Goal: Task Accomplishment & Management: Manage account settings

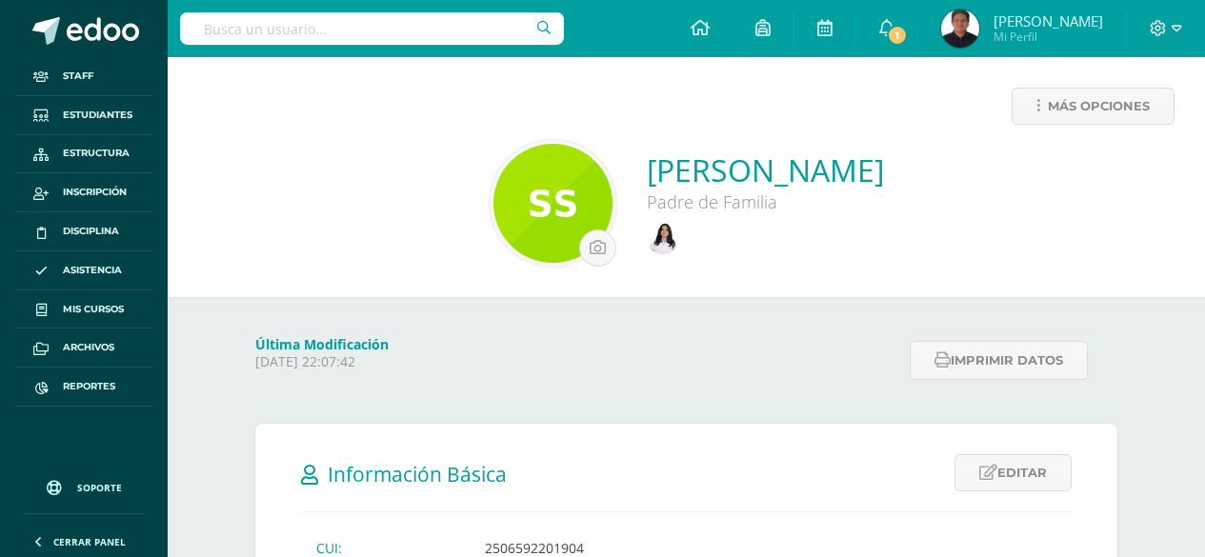
click at [469, 117] on div "Más opciones" at bounding box center [686, 114] width 1007 height 52
click at [345, 42] on input "text" at bounding box center [372, 28] width 384 height 32
drag, startPoint x: 326, startPoint y: 23, endPoint x: 188, endPoint y: 21, distance: 138.2
click at [188, 21] on input "Cristian Andr" at bounding box center [372, 28] width 384 height 32
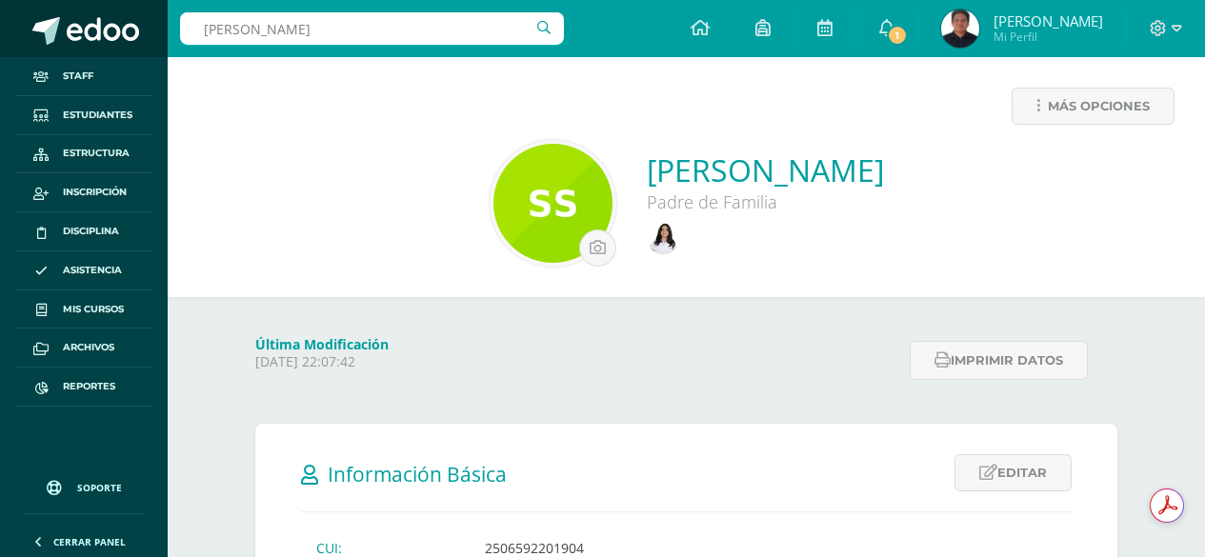
type input "Angelly"
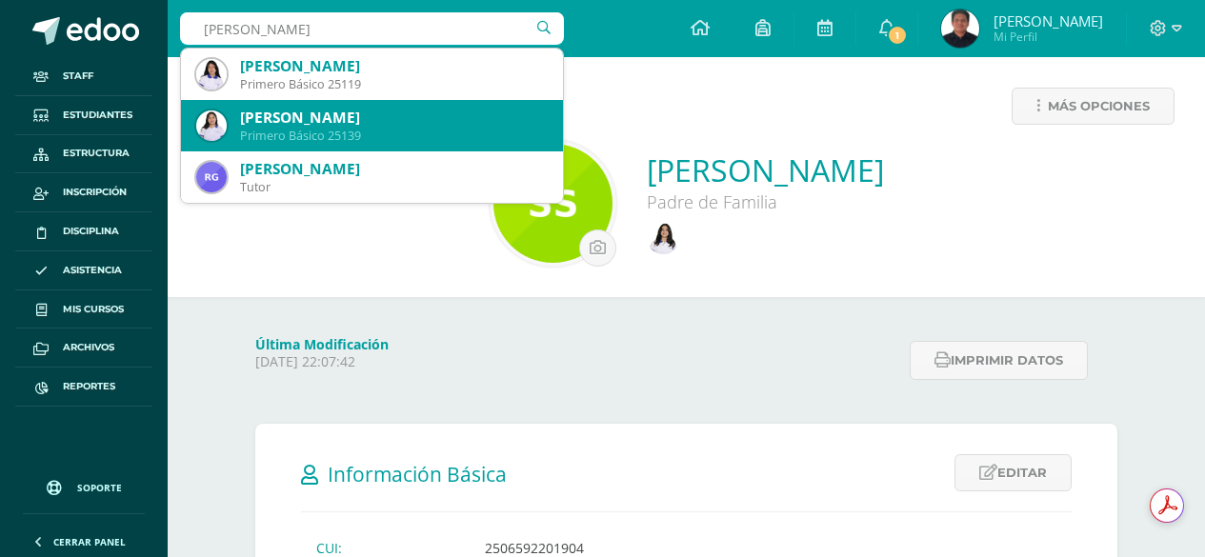
click at [404, 127] on div "[PERSON_NAME]" at bounding box center [394, 118] width 308 height 20
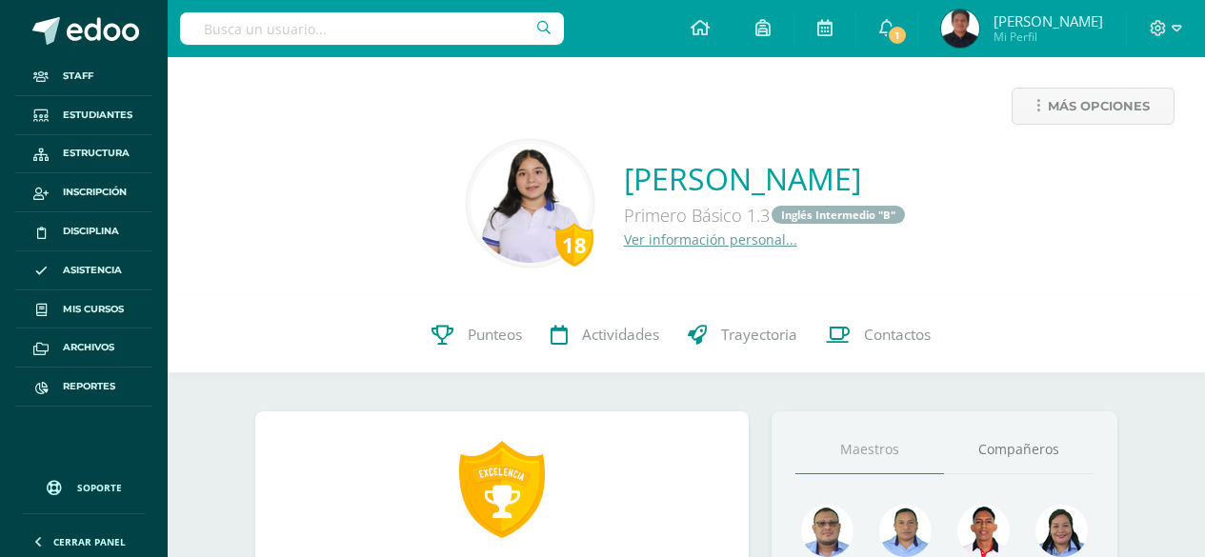
click at [624, 242] on link "Ver información personal..." at bounding box center [710, 240] width 173 height 18
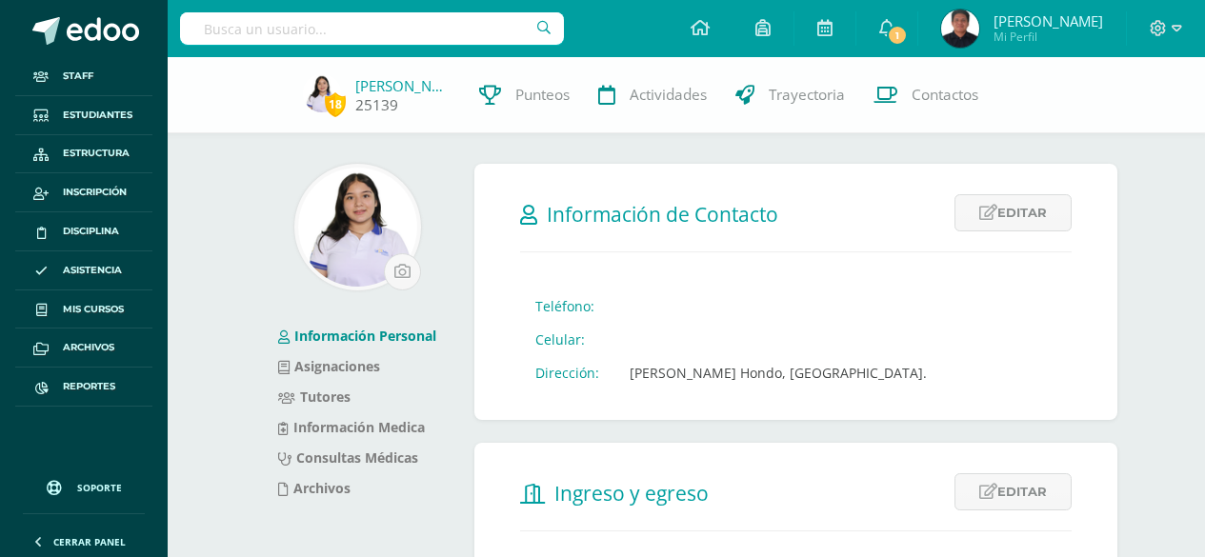
click at [360, 111] on link "25139" at bounding box center [376, 105] width 43 height 20
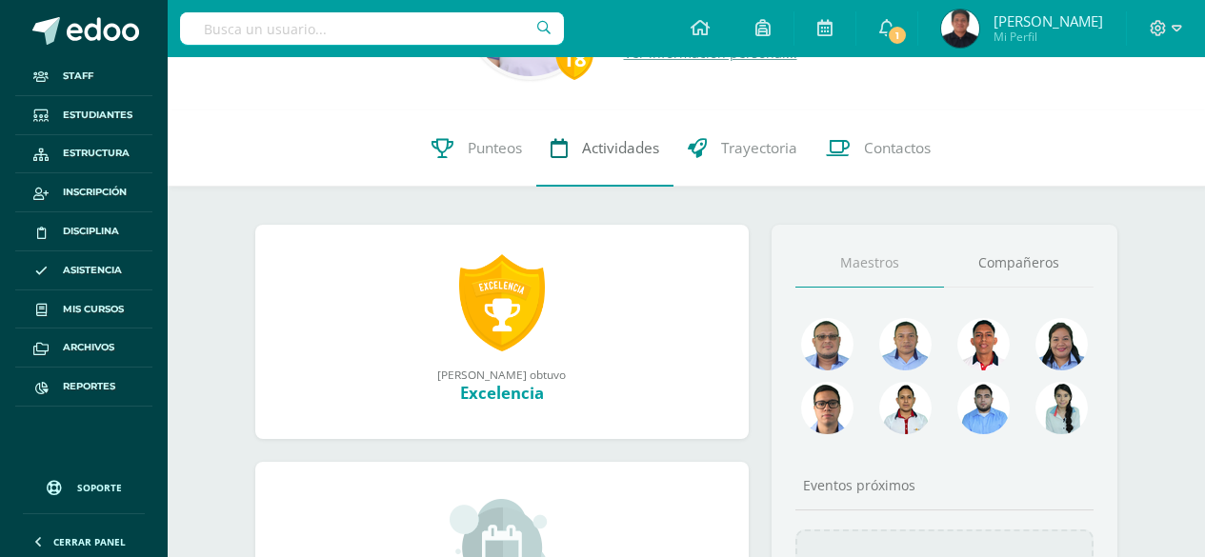
scroll to position [191, 0]
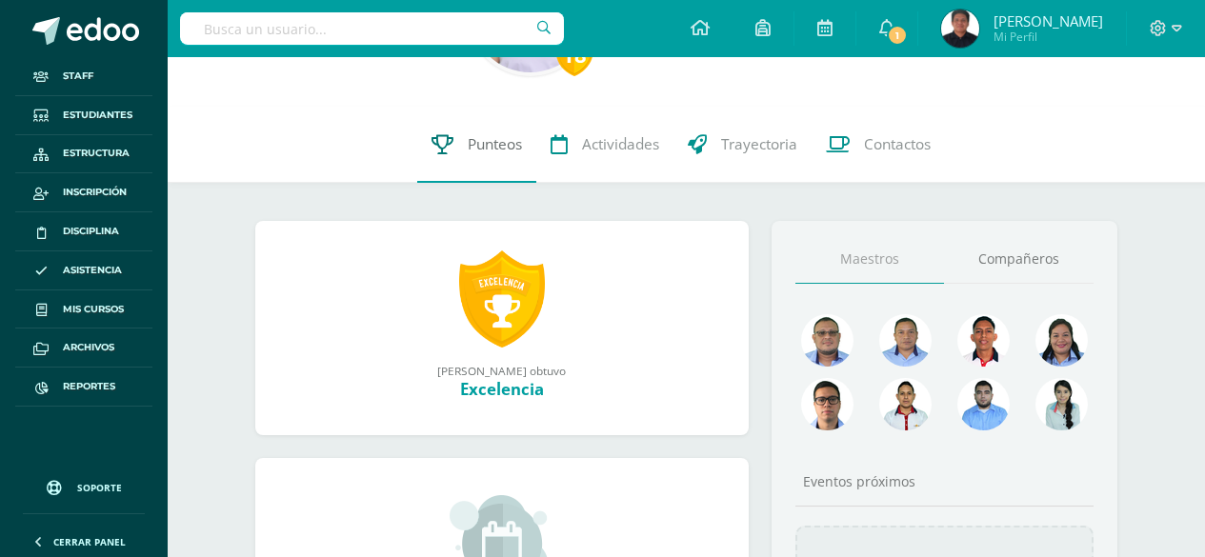
click at [470, 133] on link "Punteos" at bounding box center [476, 145] width 119 height 76
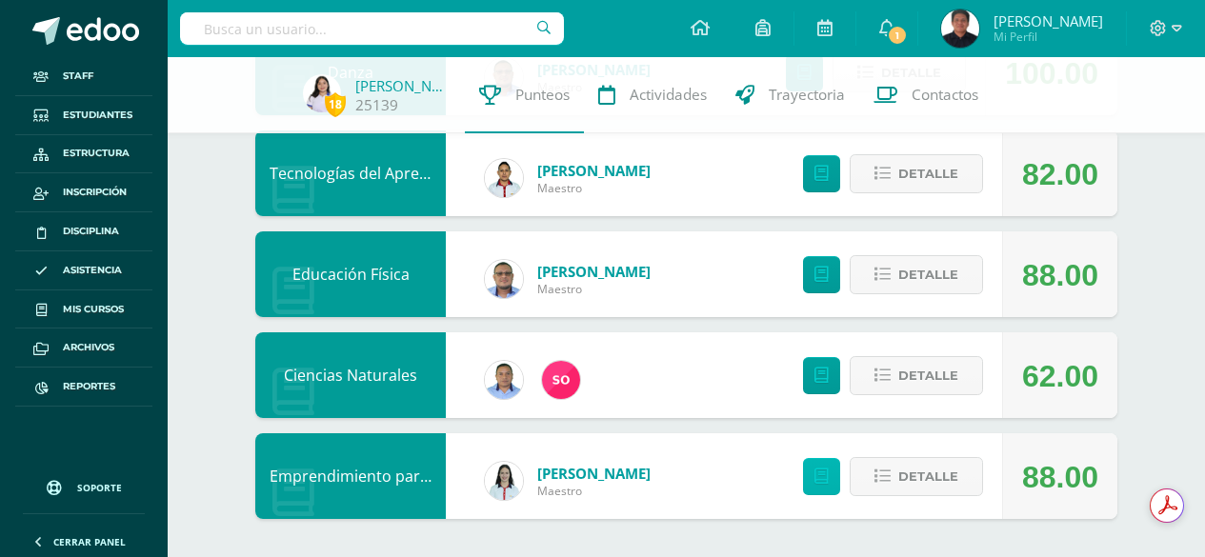
click at [825, 479] on icon at bounding box center [822, 477] width 14 height 16
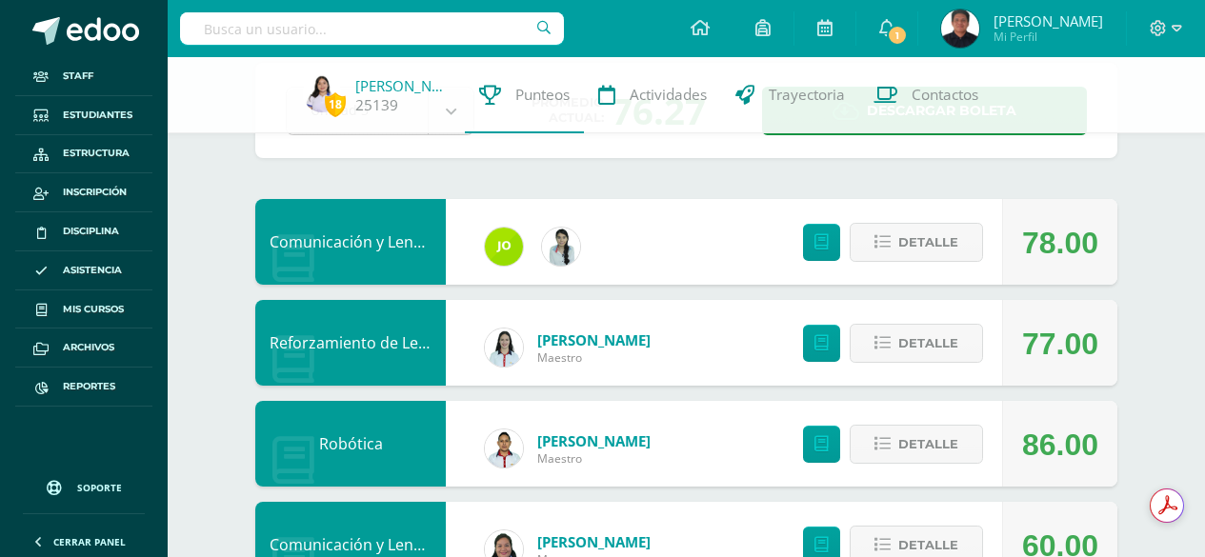
scroll to position [143, 0]
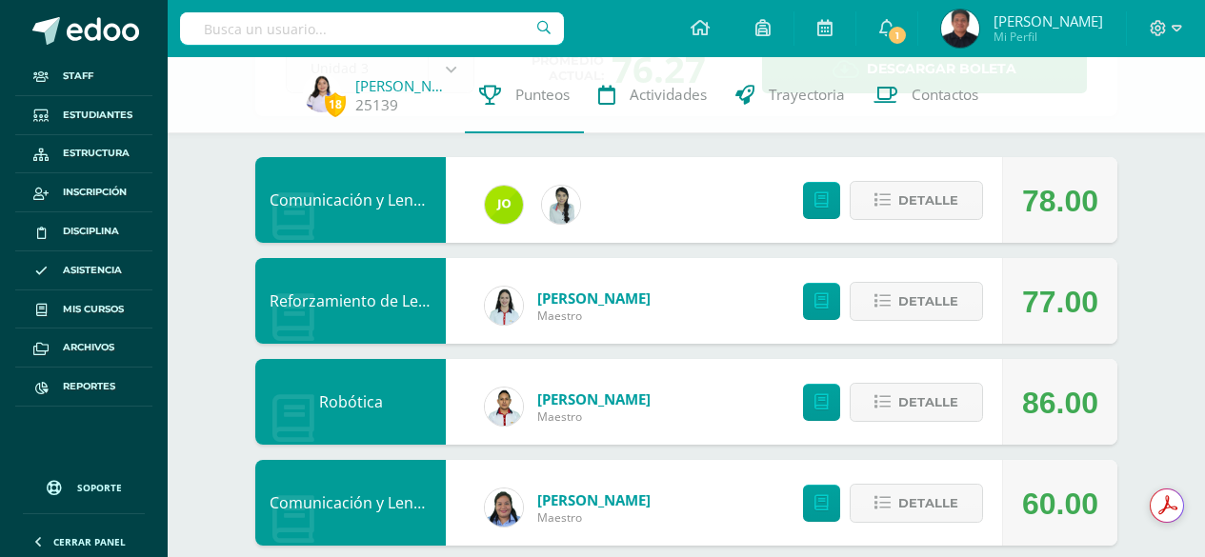
click at [345, 301] on link "Reforzamiento de Lectura" at bounding box center [363, 301] width 187 height 21
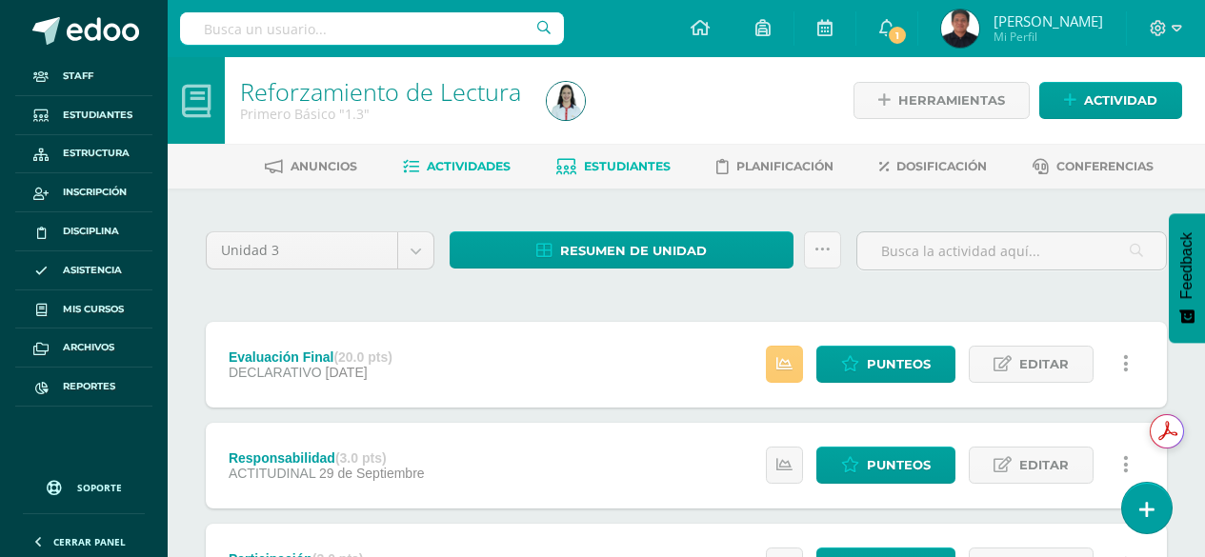
click at [615, 155] on link "Estudiantes" at bounding box center [613, 167] width 114 height 30
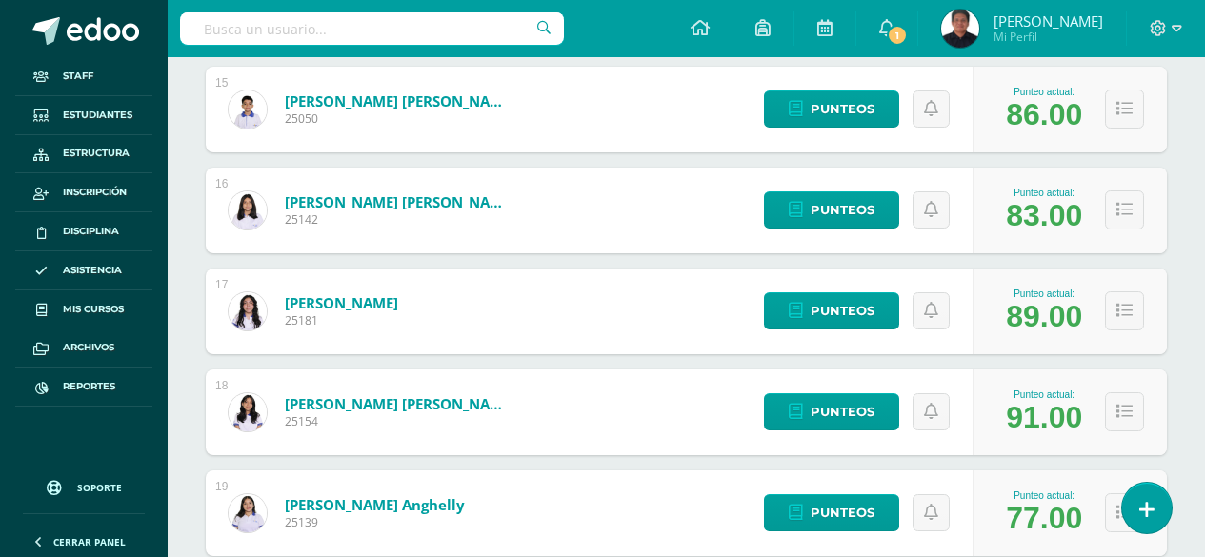
scroll to position [1952, 0]
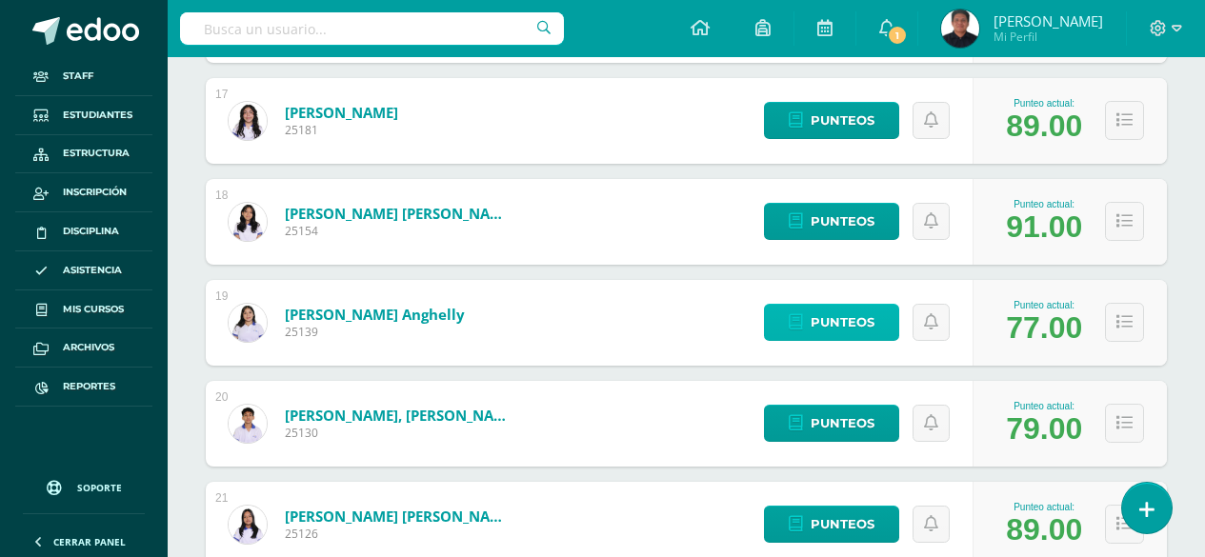
click at [833, 314] on span "Punteos" at bounding box center [843, 322] width 64 height 35
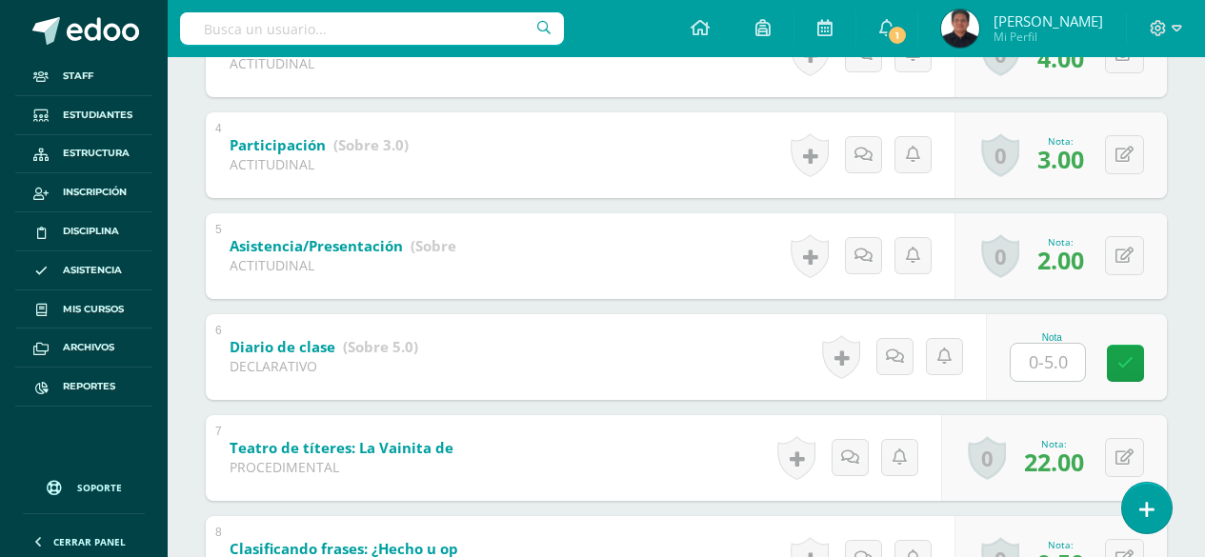
scroll to position [708, 0]
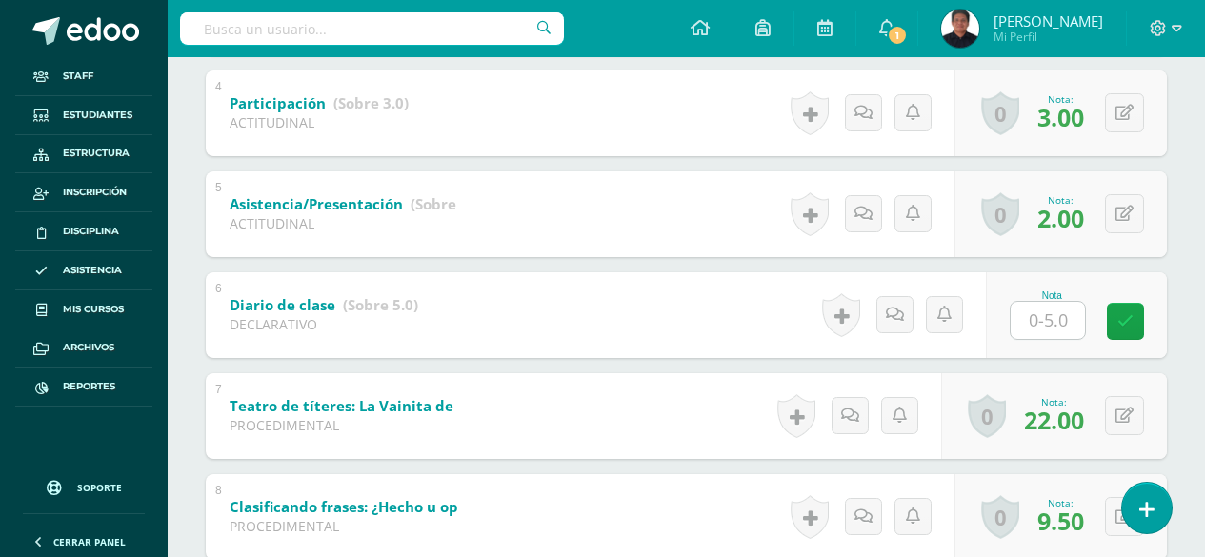
click at [1030, 323] on input "text" at bounding box center [1048, 320] width 74 height 37
type input "5"
click at [1123, 321] on link at bounding box center [1139, 321] width 38 height 38
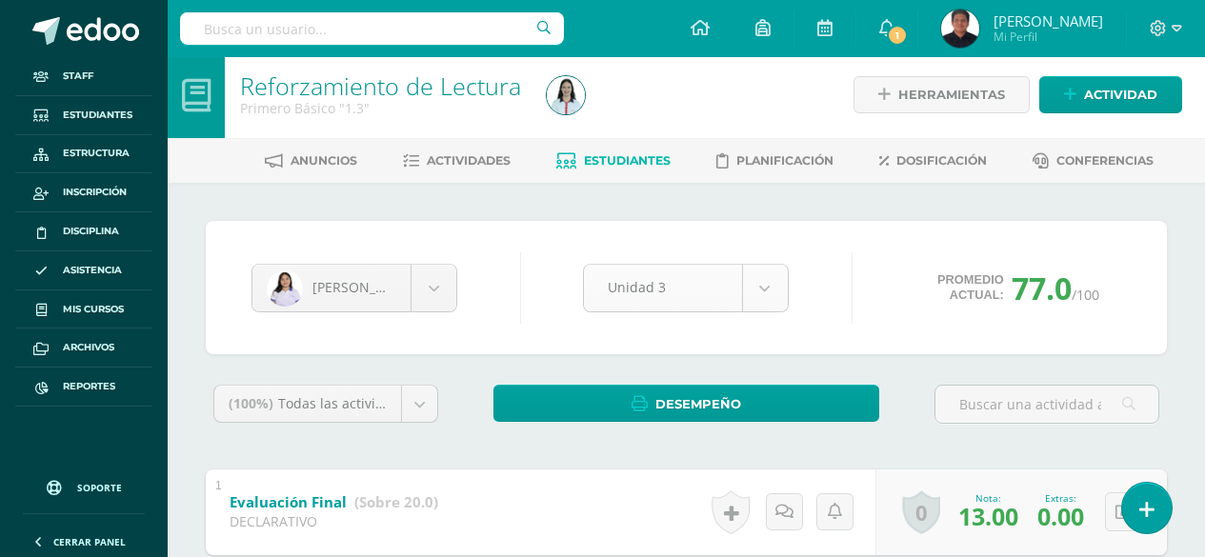
scroll to position [0, 0]
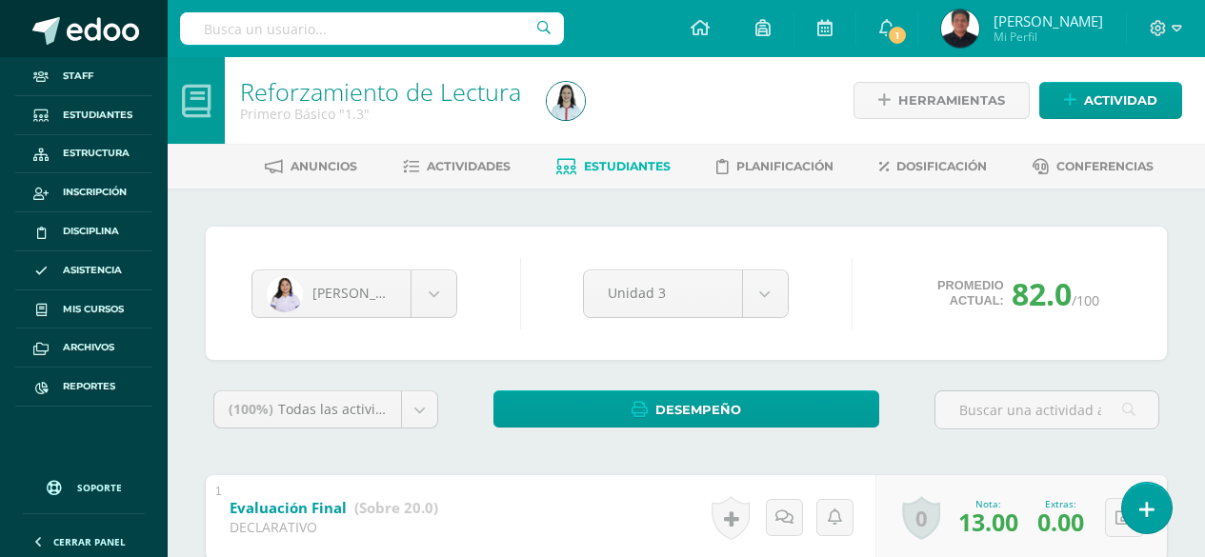
click at [125, 10] on link at bounding box center [84, 28] width 168 height 57
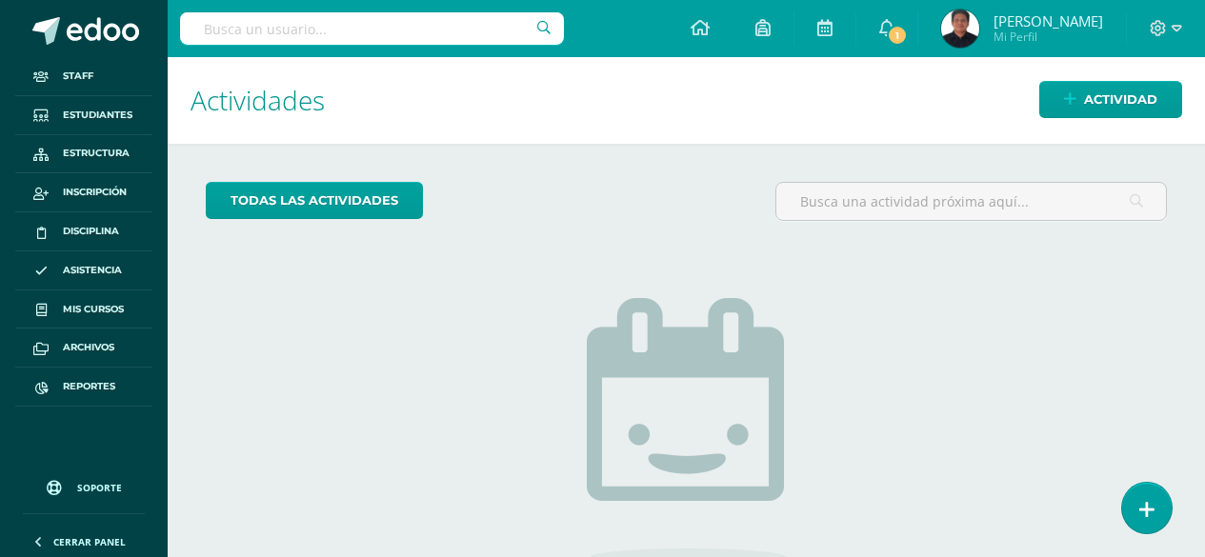
click at [292, 40] on input "text" at bounding box center [372, 28] width 384 height 32
type input "[PERSON_NAME]"
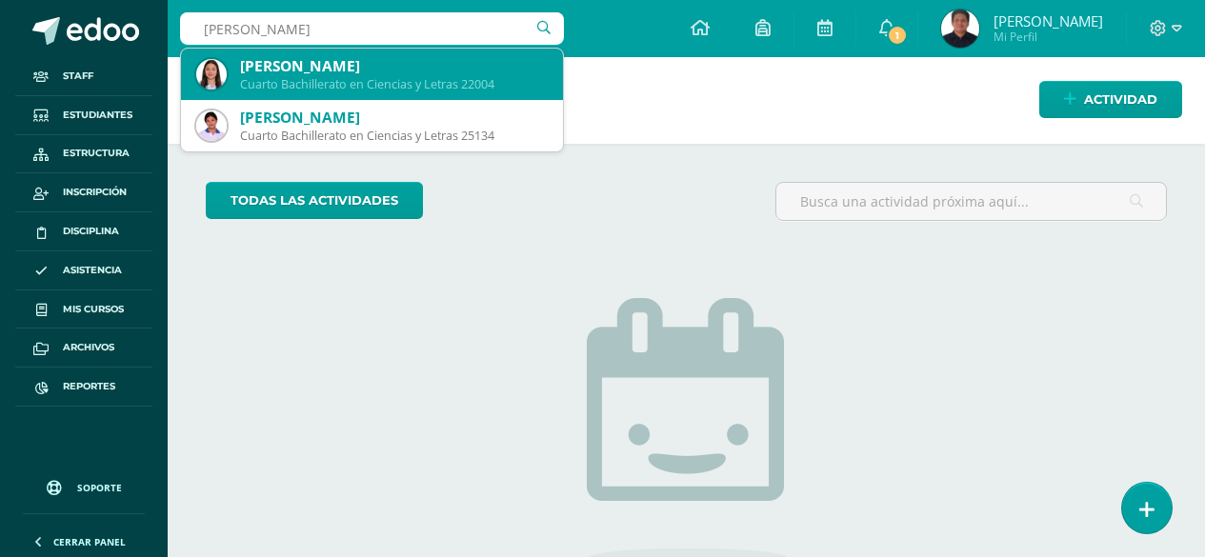
click at [260, 69] on div "Rosmery Nineth Urrutia Reyes" at bounding box center [394, 66] width 308 height 20
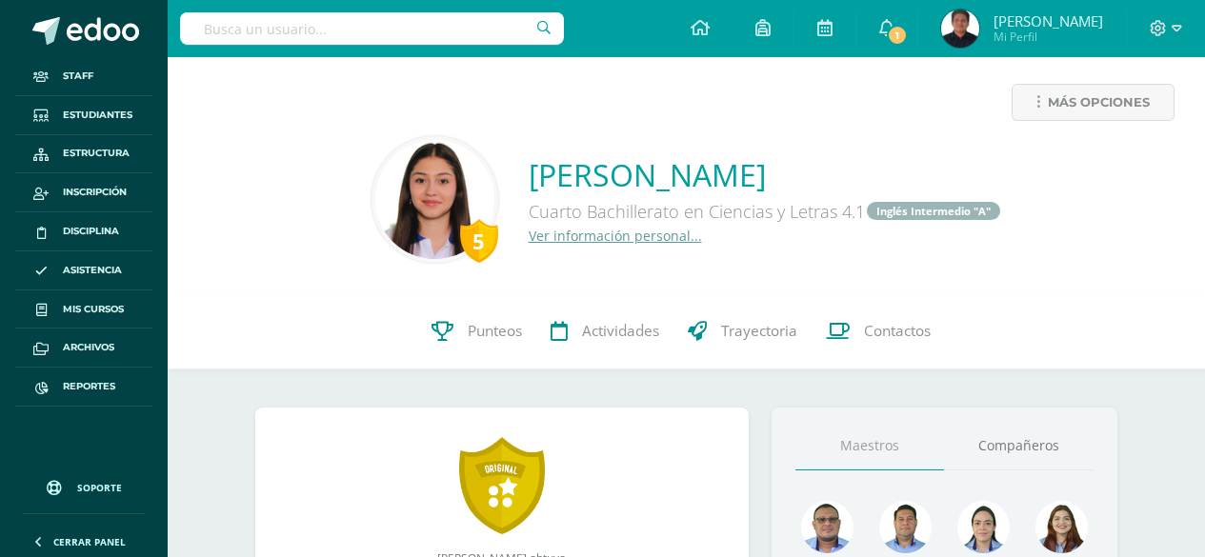
scroll to position [95, 0]
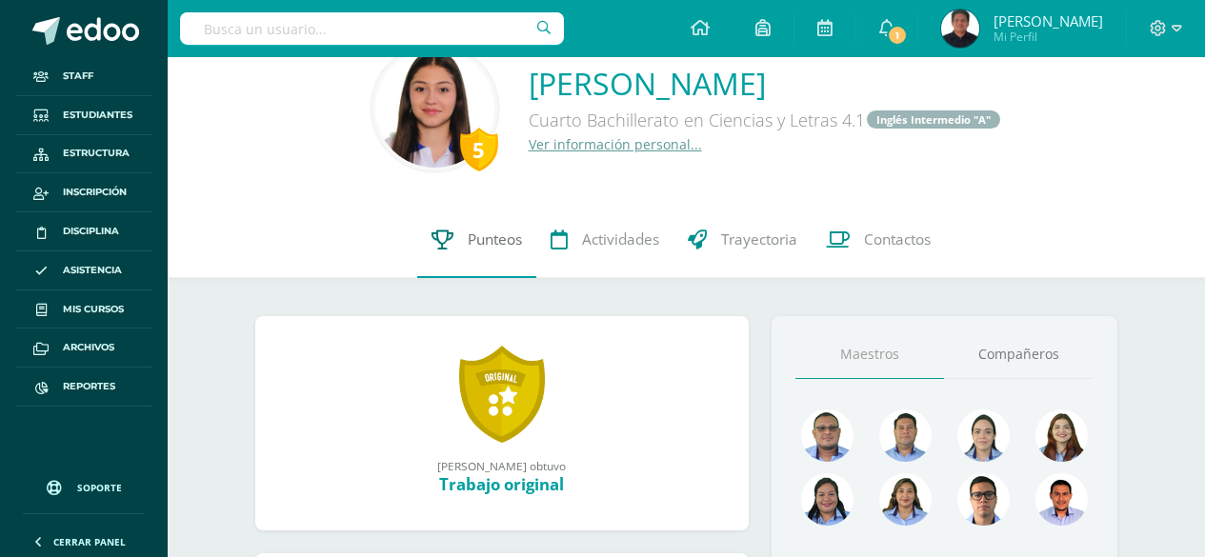
click at [483, 244] on span "Punteos" at bounding box center [495, 240] width 54 height 20
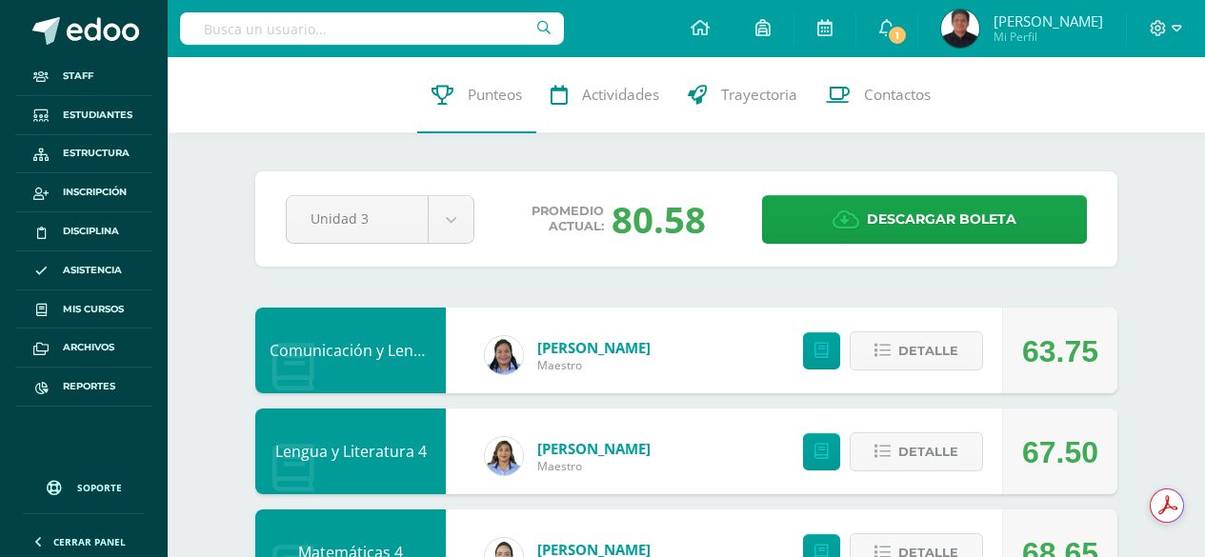
click at [319, 339] on div "Comunicación y Lenguaje L3, Inglés 4" at bounding box center [350, 351] width 191 height 86
click at [322, 342] on link "Comunicación y Lenguaje L3, Inglés 4" at bounding box center [402, 350] width 265 height 21
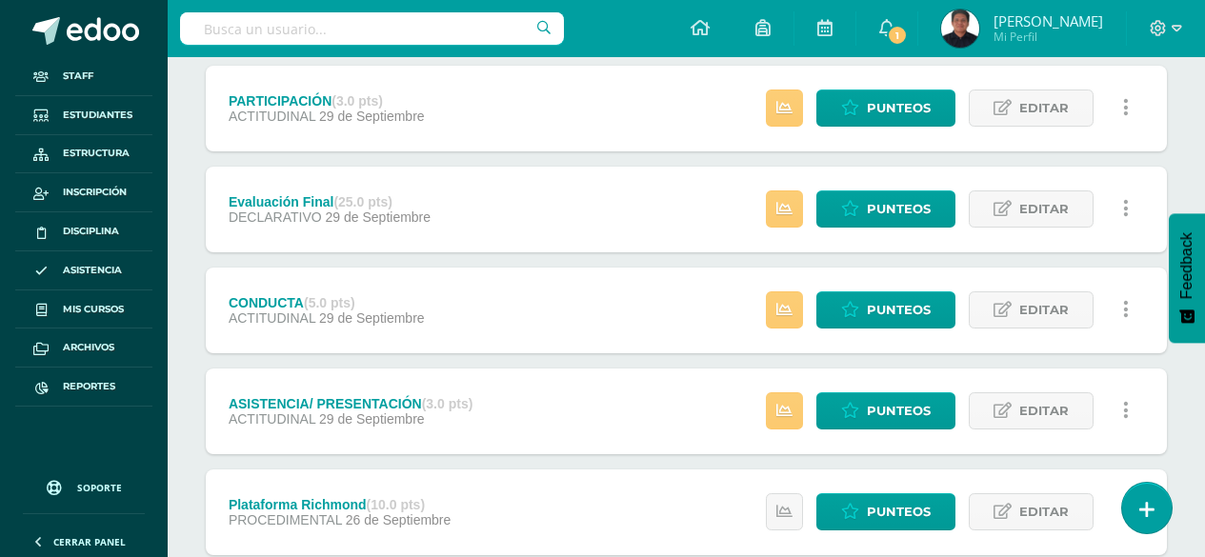
scroll to position [381, 0]
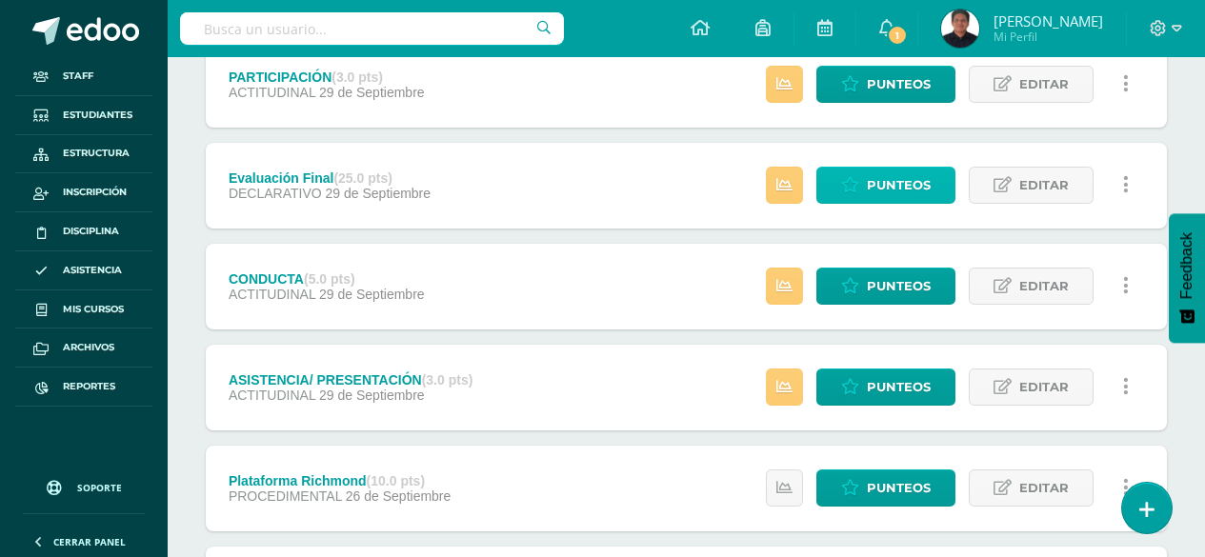
click at [916, 187] on span "Punteos" at bounding box center [899, 185] width 64 height 35
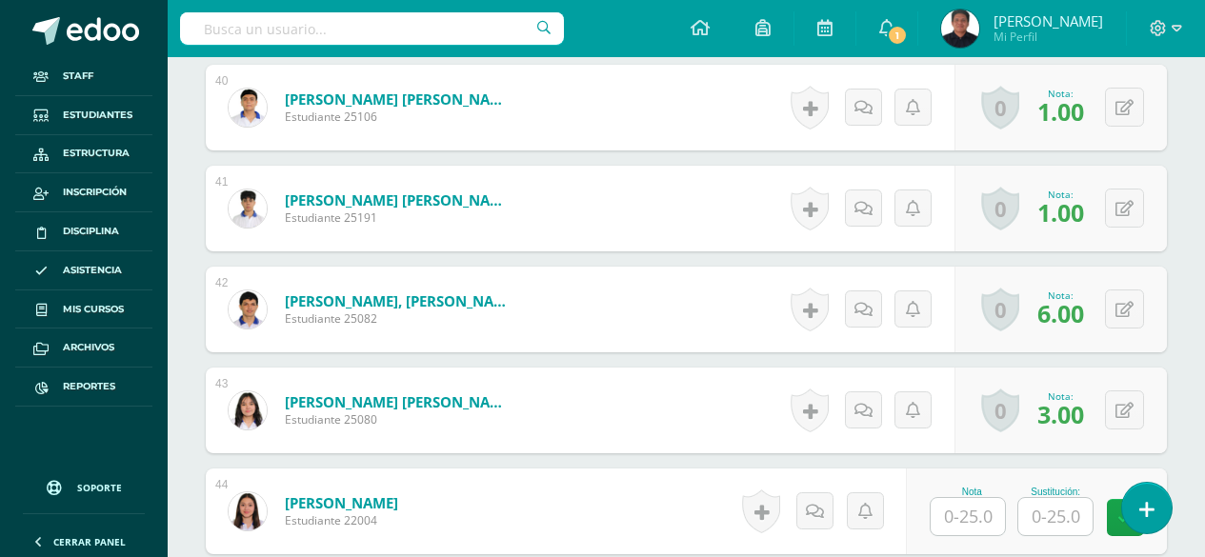
scroll to position [4947, 0]
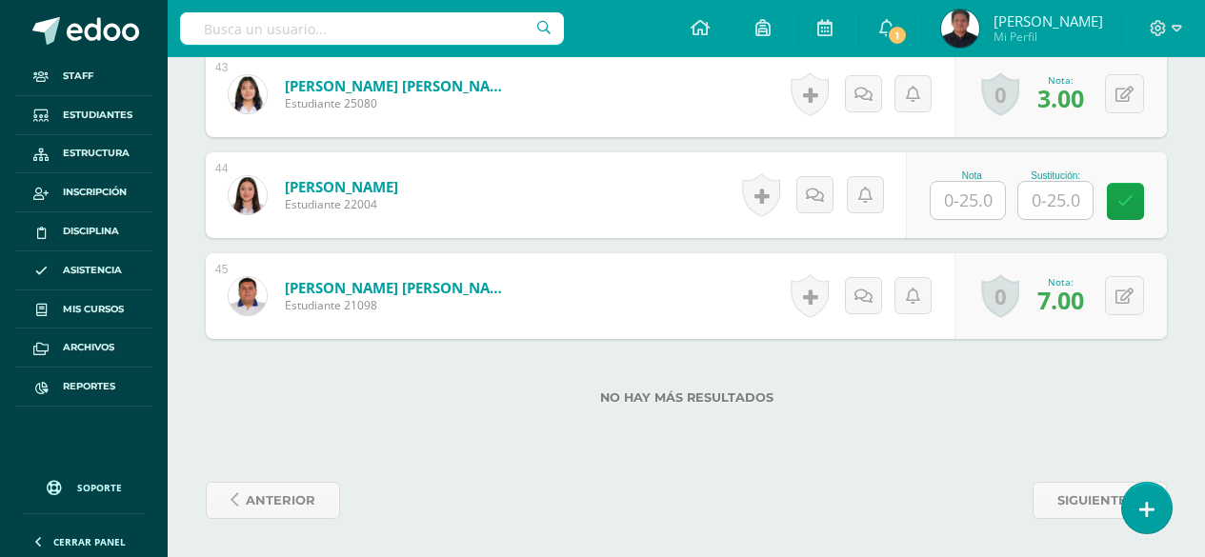
click at [982, 208] on input "text" at bounding box center [968, 200] width 74 height 37
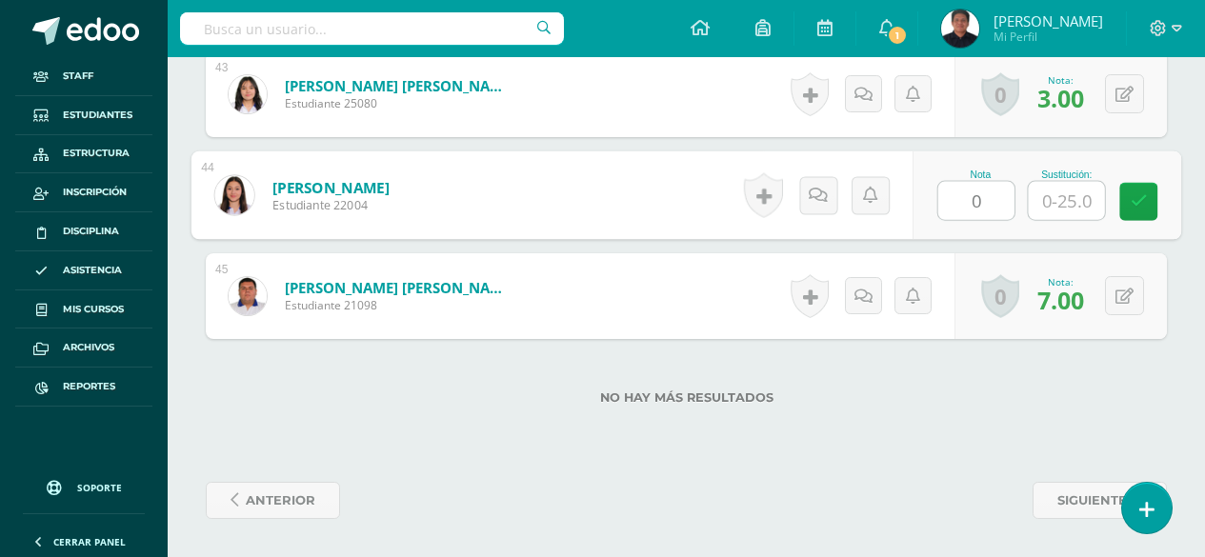
type input "0"
click at [1069, 219] on input "text" at bounding box center [1067, 201] width 76 height 38
type input "0"
click at [1135, 205] on icon at bounding box center [1139, 201] width 17 height 16
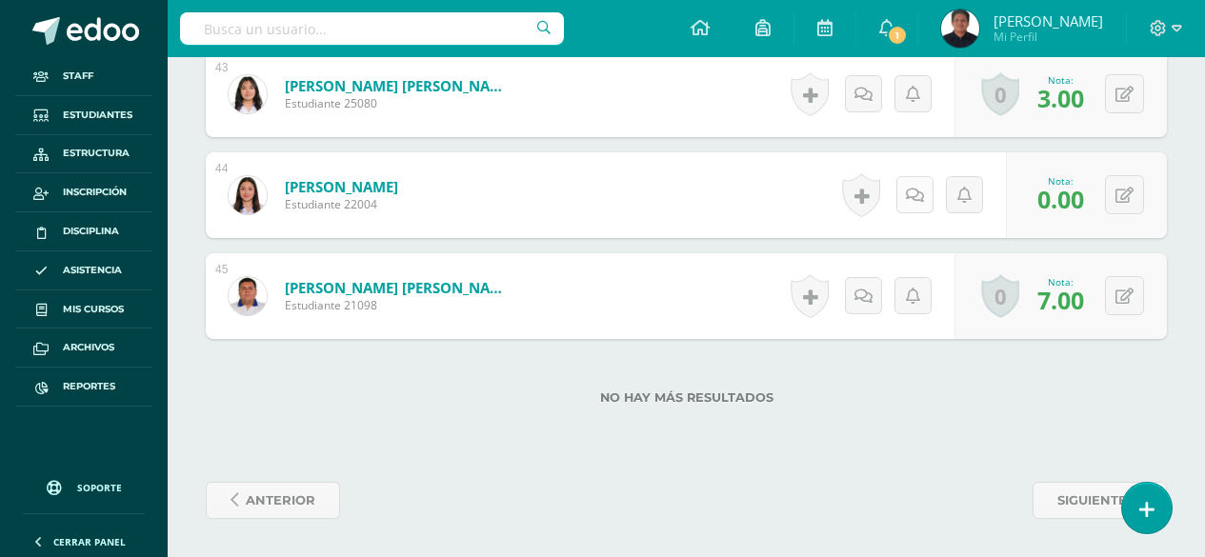
click at [920, 201] on icon at bounding box center [915, 196] width 18 height 16
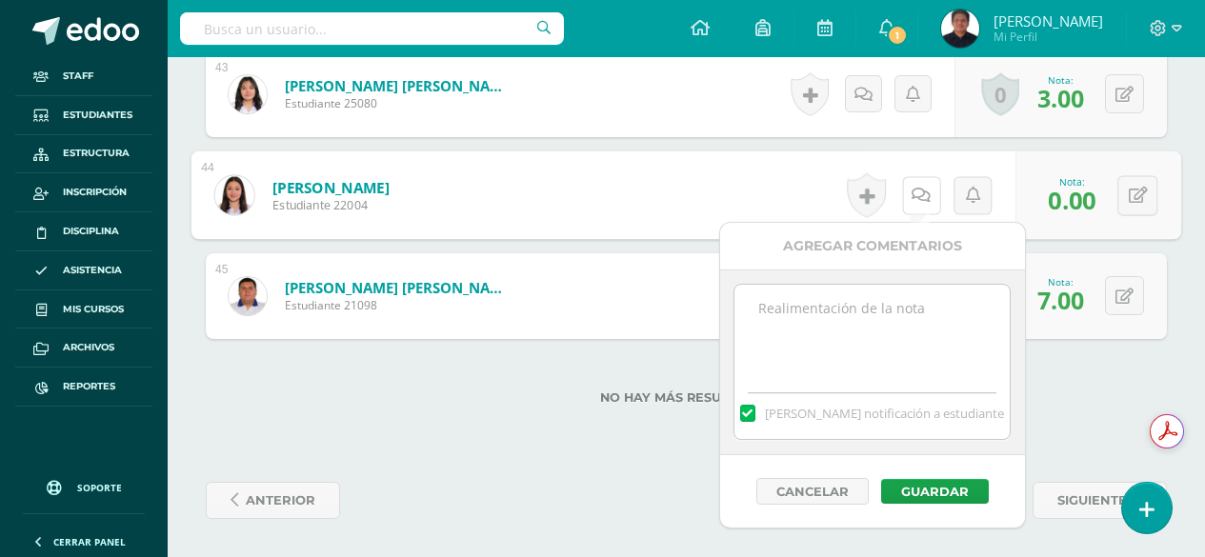
scroll to position [0, 0]
click at [881, 322] on textarea at bounding box center [872, 332] width 275 height 95
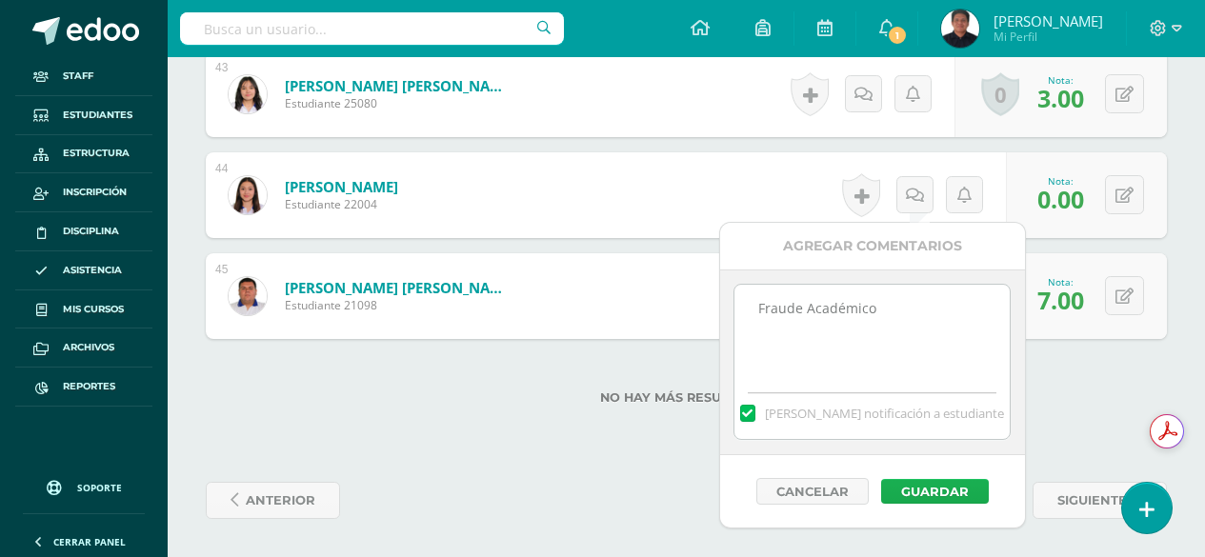
type textarea "Fraude Académico"
drag, startPoint x: 929, startPoint y: 495, endPoint x: 830, endPoint y: 425, distance: 121.1
click at [842, 430] on div "Agregar Comentarios Fraude Académico Mandar notificación a estudiante Cancelar …" at bounding box center [872, 375] width 305 height 305
click at [814, 410] on span "Mandar notificación a estudiante" at bounding box center [884, 413] width 239 height 17
click at [0, 0] on input "Mandar notificación a estudiante" at bounding box center [0, 0] width 0 height 0
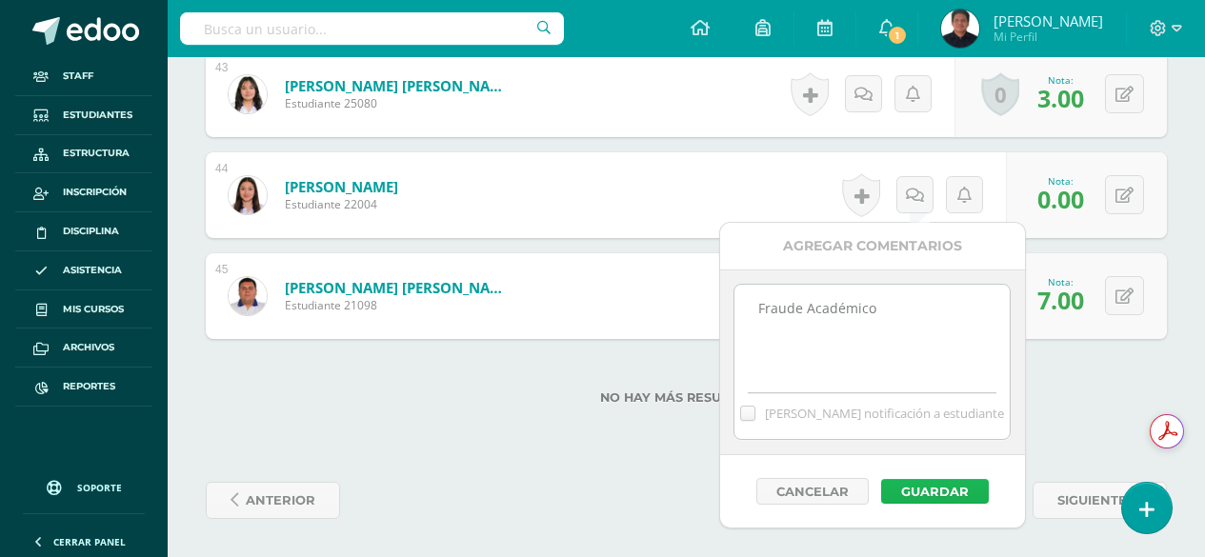
click at [900, 484] on button "Guardar" at bounding box center [935, 491] width 108 height 25
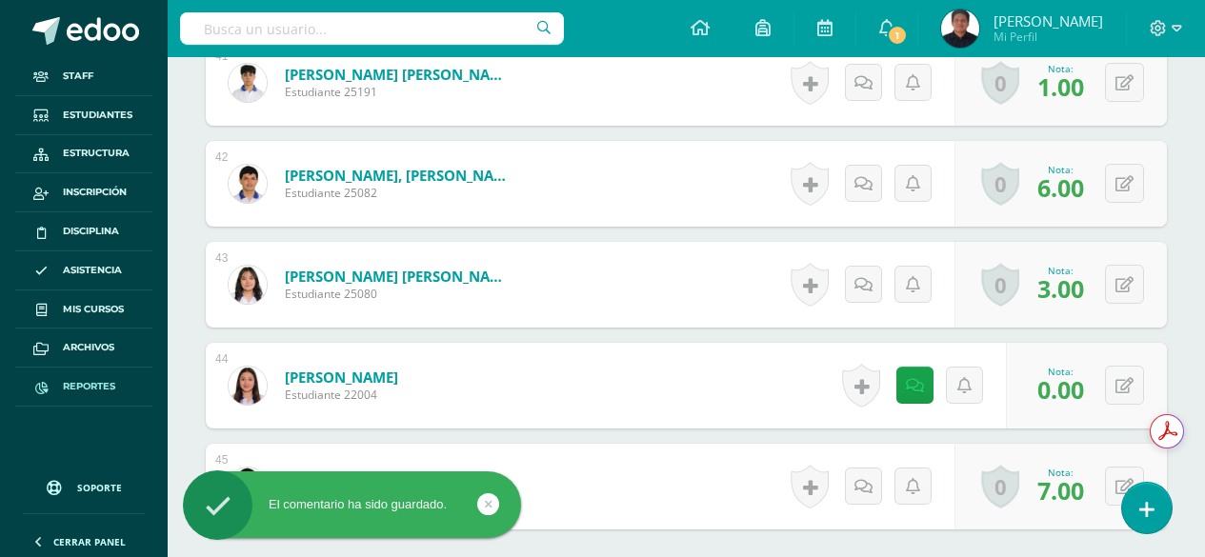
click at [88, 392] on span "Reportes" at bounding box center [89, 386] width 52 height 15
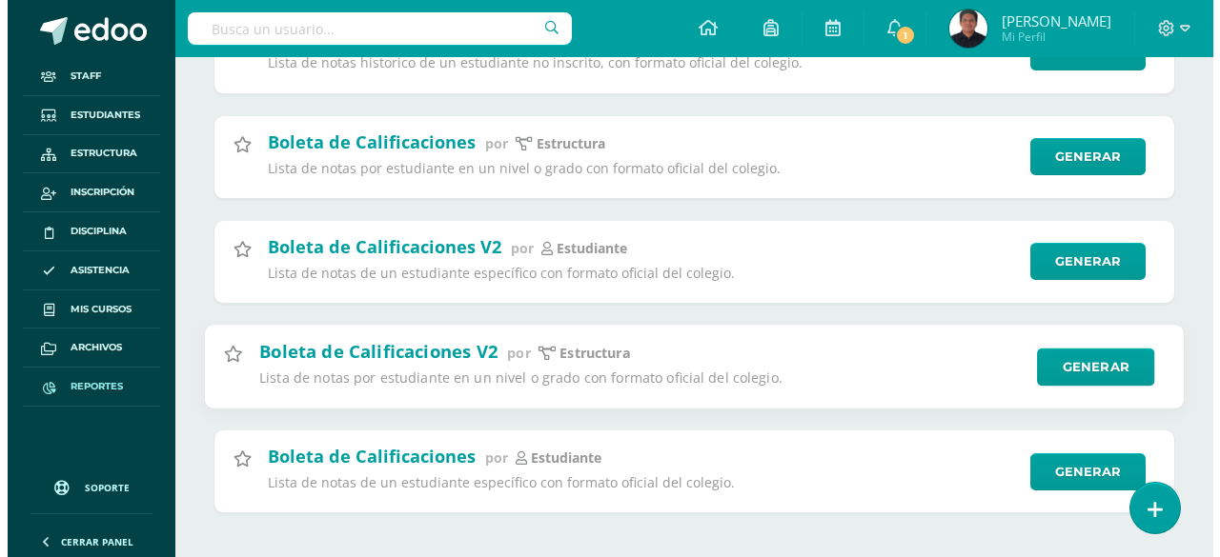
scroll to position [322, 0]
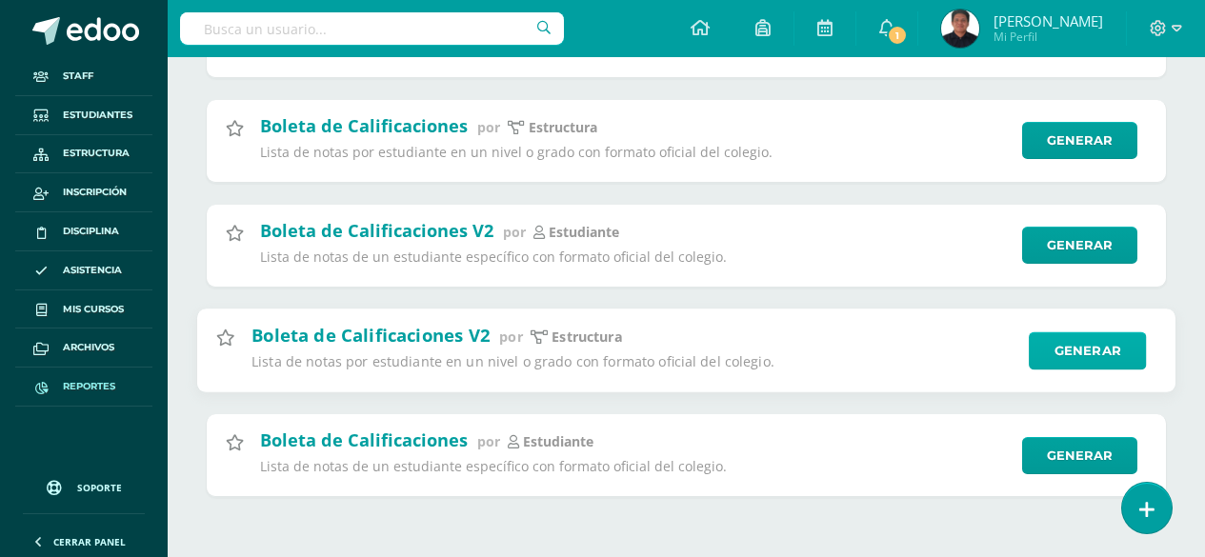
type input "boleta"
click at [1044, 350] on link "Generar" at bounding box center [1087, 351] width 117 height 38
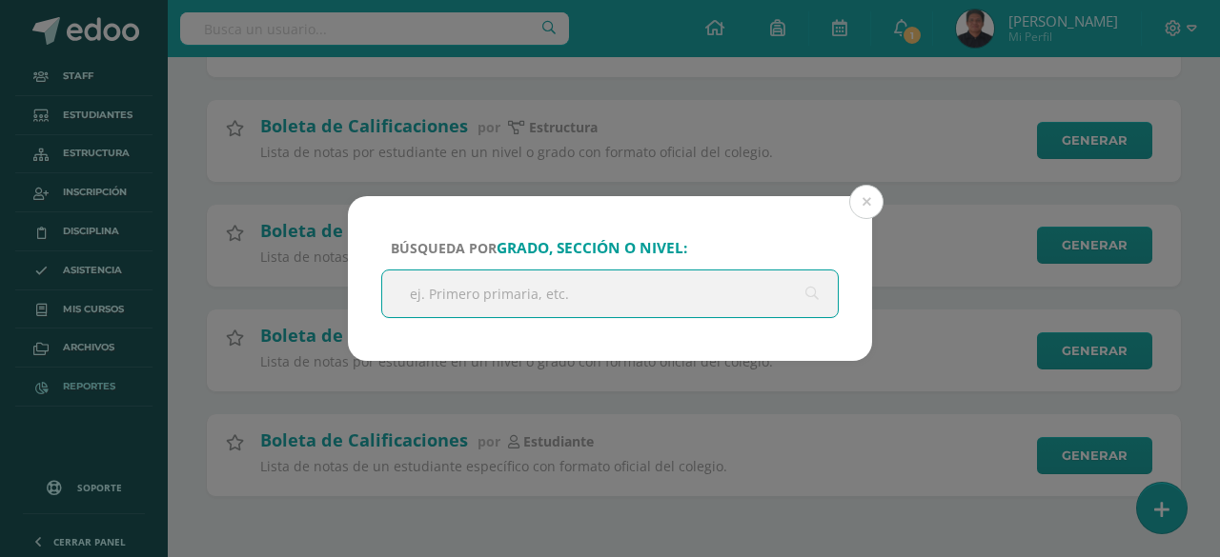
click at [512, 280] on input "text" at bounding box center [609, 294] width 455 height 47
type input "primero"
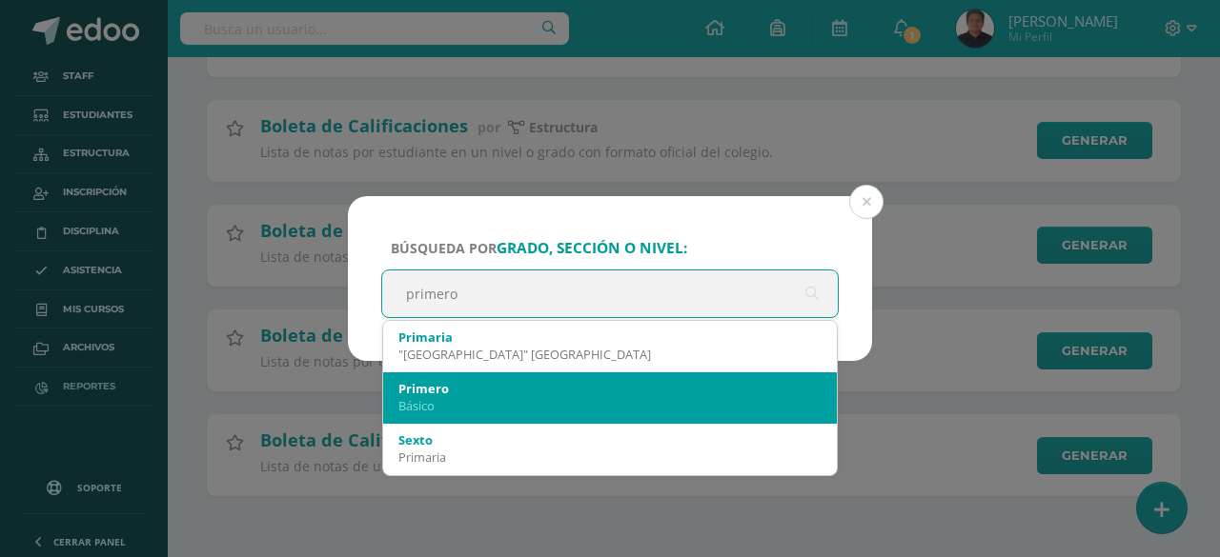
click at [426, 399] on div "Básico" at bounding box center [609, 405] width 423 height 17
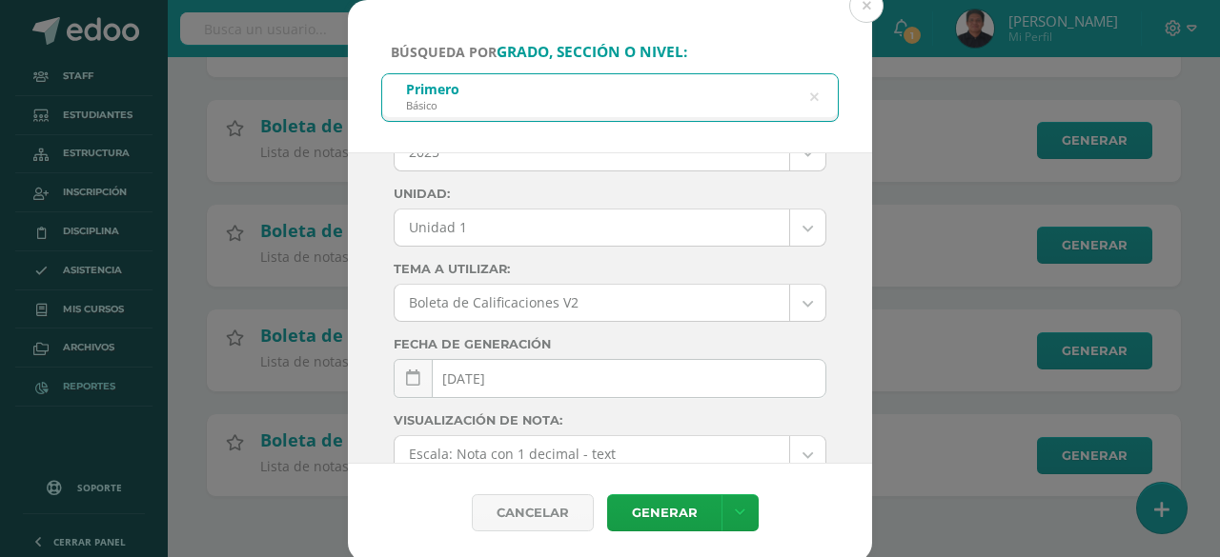
scroll to position [95, 0]
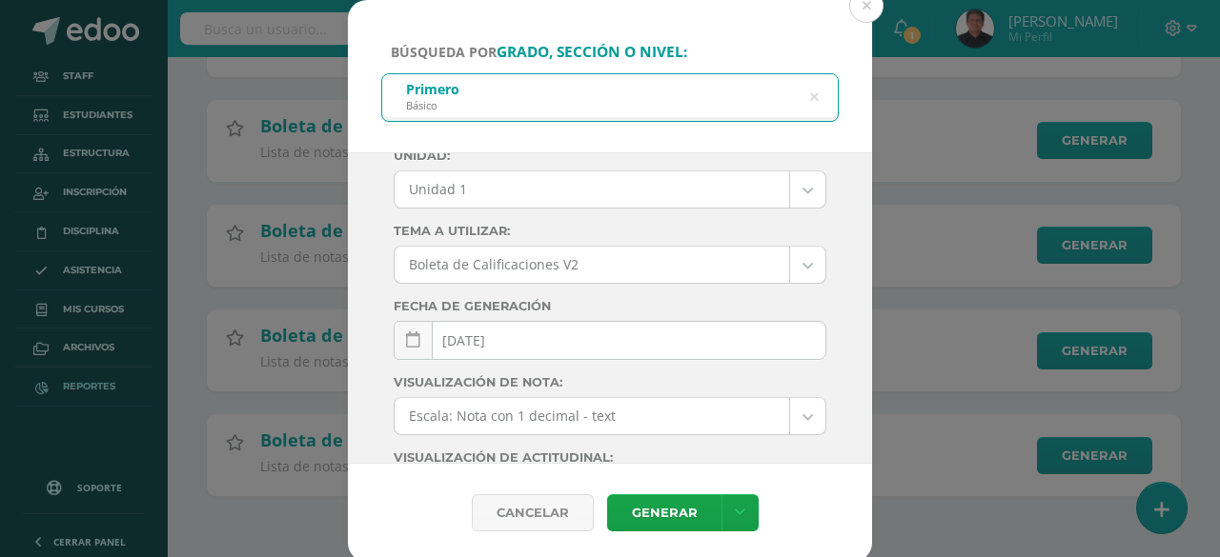
click at [483, 188] on body "Búsqueda por grado, sección o nivel: Primero Básico primero Ciclo: 2025 2025 20…" at bounding box center [610, 117] width 1220 height 879
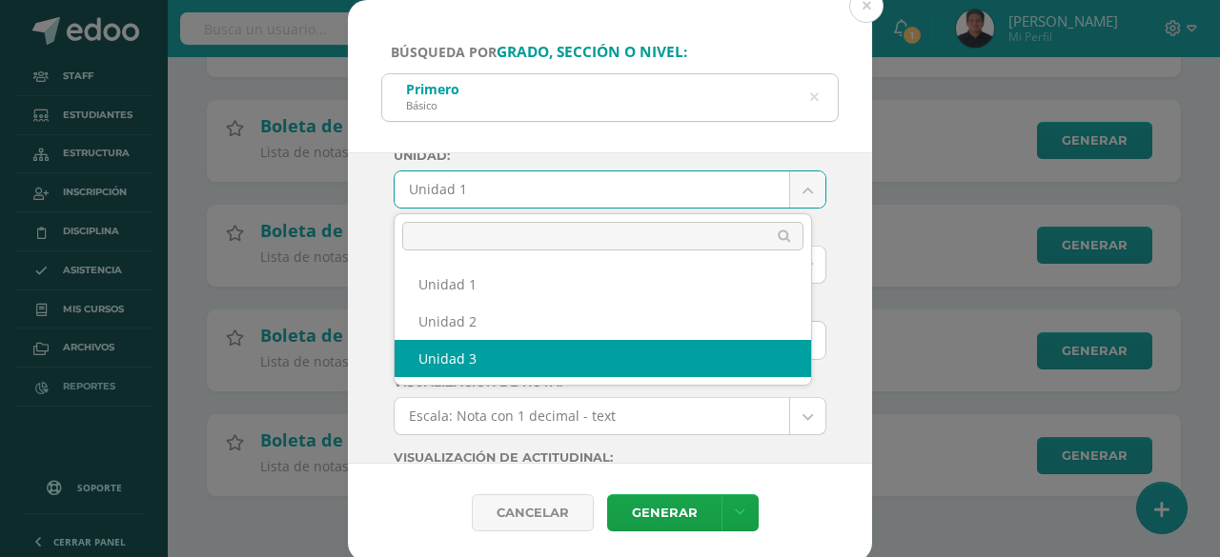
select select "Unidad 3"
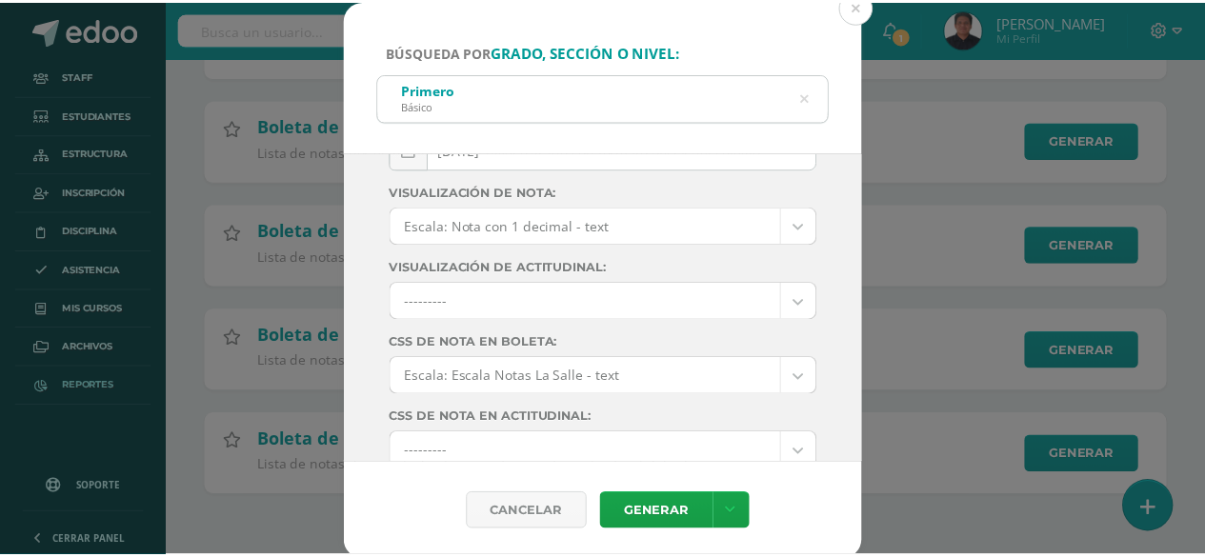
scroll to position [360, 0]
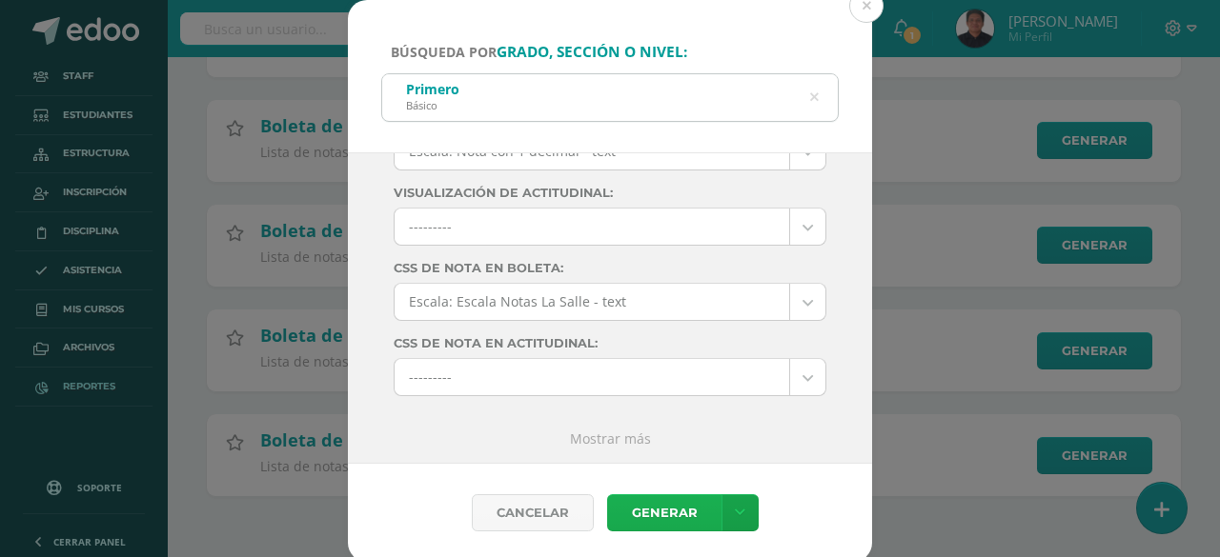
click at [692, 517] on link "Generar" at bounding box center [664, 513] width 114 height 37
click at [879, 10] on button at bounding box center [866, 6] width 34 height 34
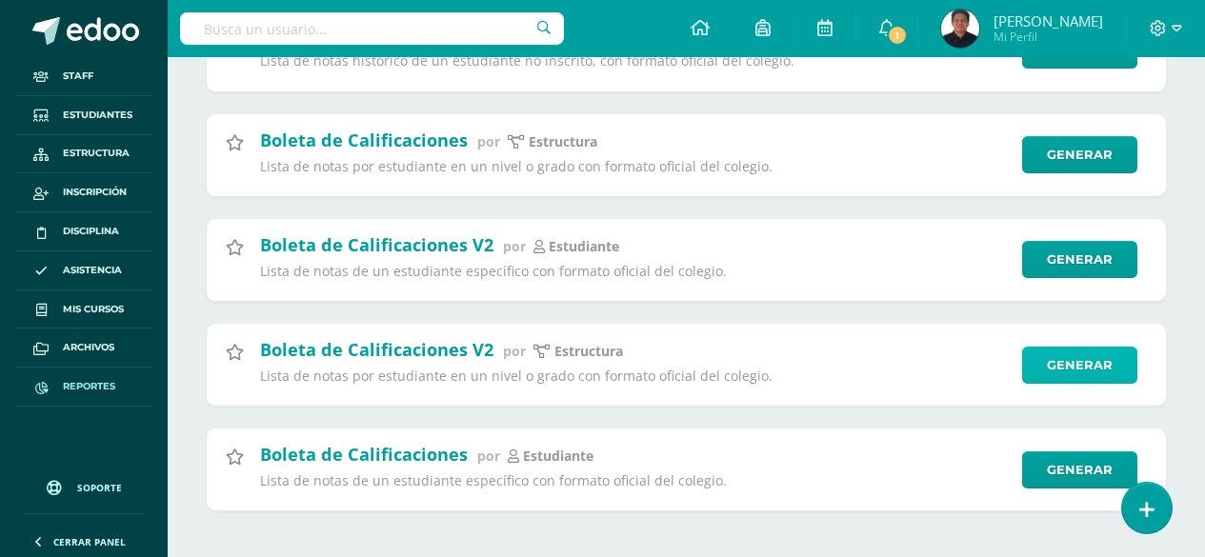
scroll to position [227, 0]
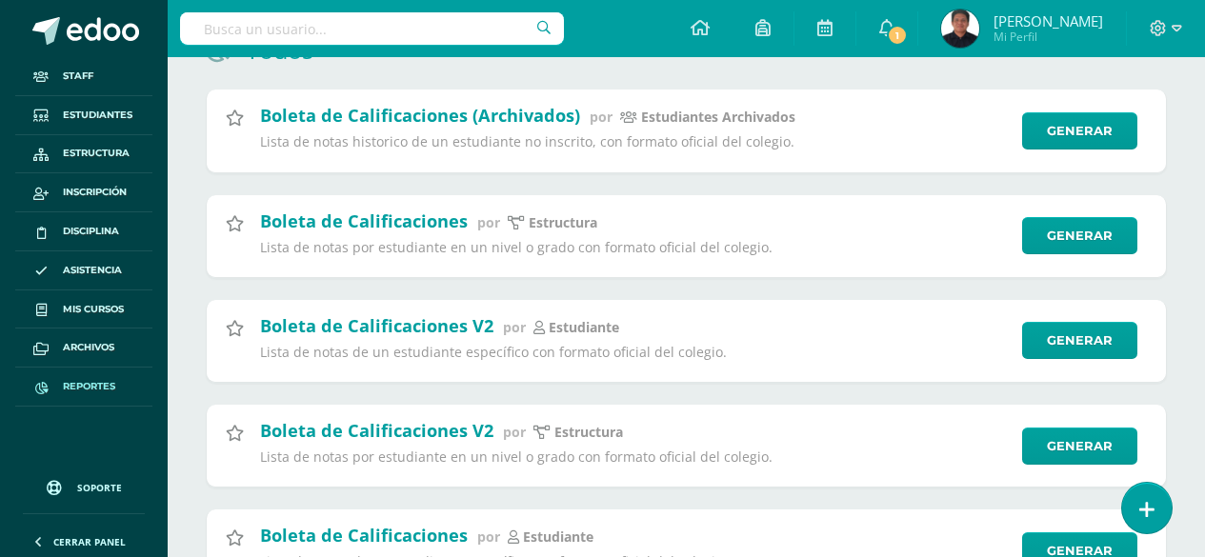
click at [275, 18] on input "text" at bounding box center [372, 28] width 384 height 32
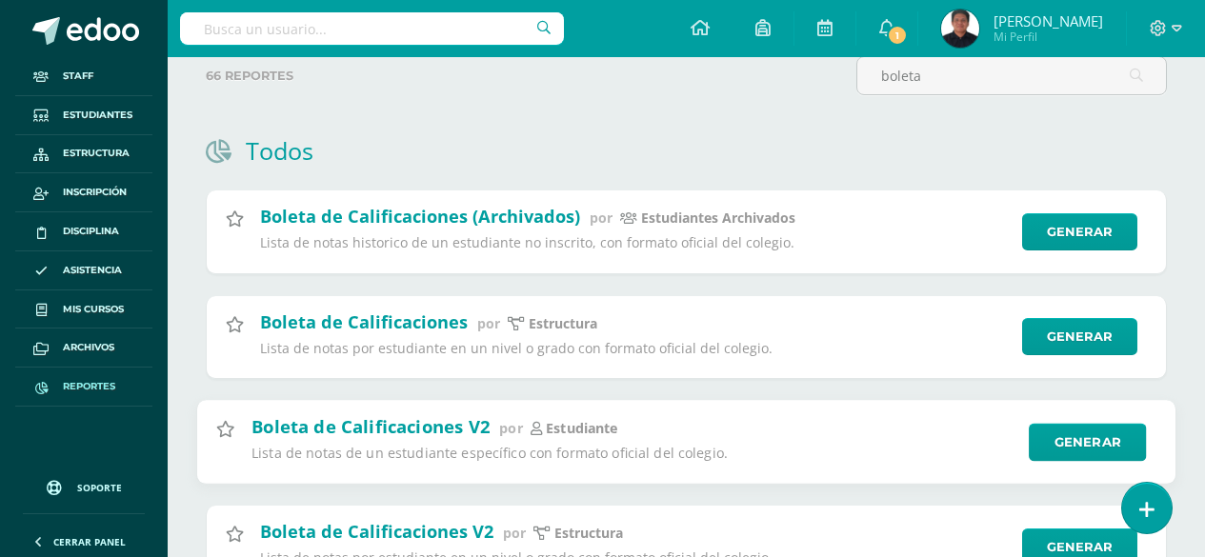
scroll to position [0, 0]
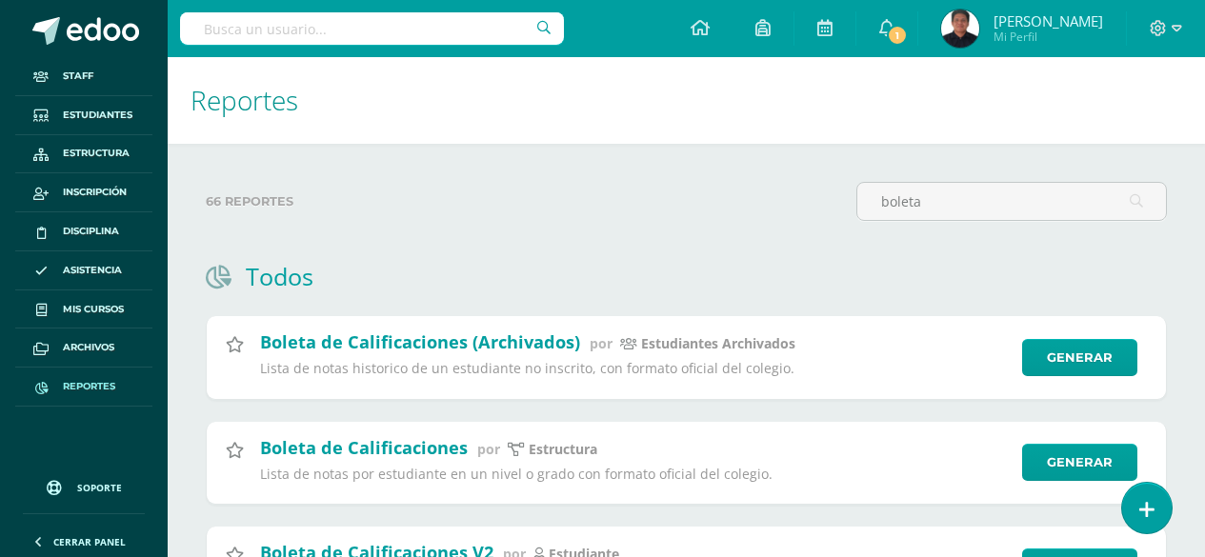
click at [261, 29] on input "text" at bounding box center [372, 28] width 384 height 32
type input "sTEVEN GON"
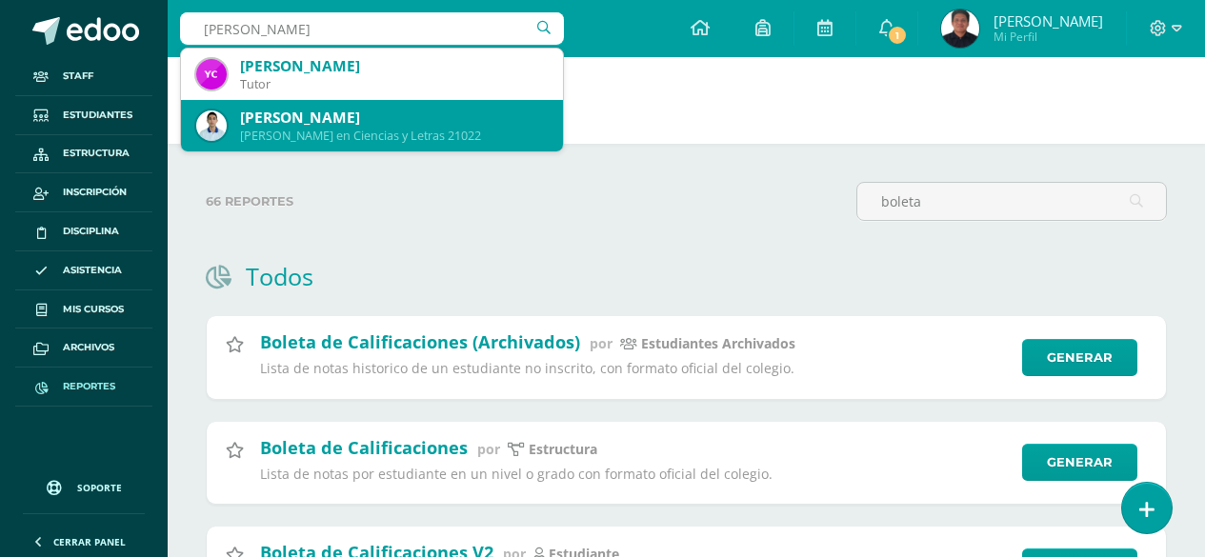
click at [304, 135] on div "Quinto Bachillerato en Ciencias y Letras 21022" at bounding box center [394, 136] width 308 height 16
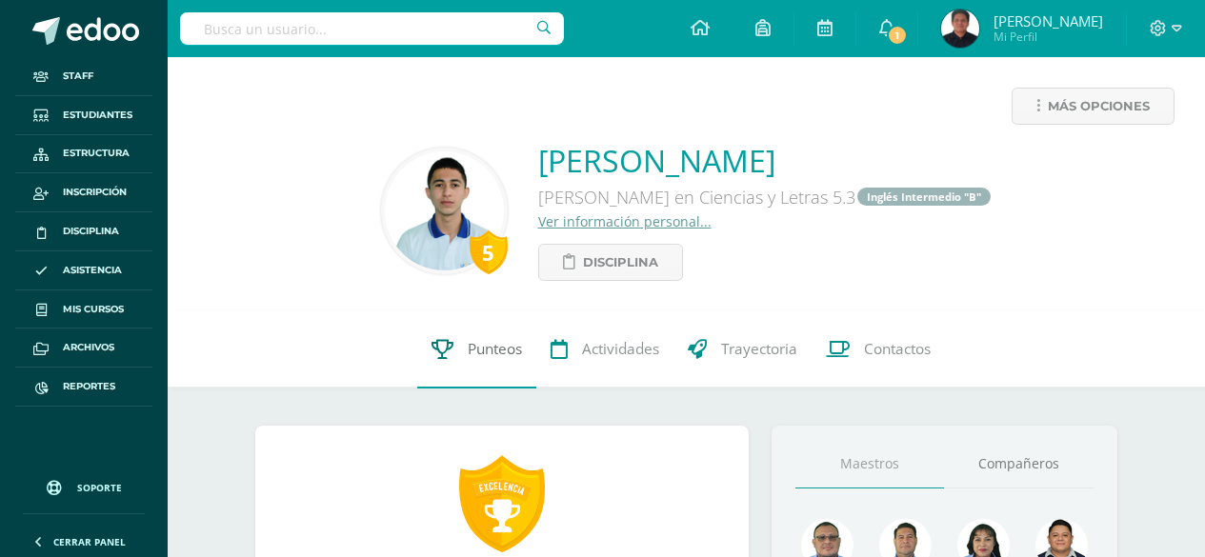
click at [487, 355] on span "Punteos" at bounding box center [495, 350] width 54 height 20
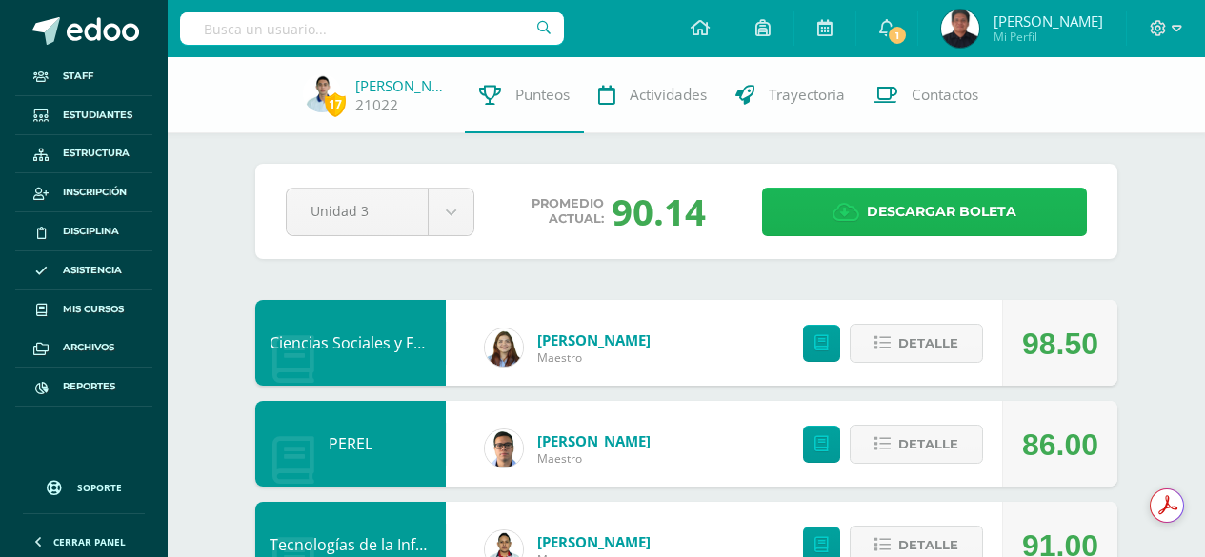
click at [823, 207] on link "Descargar boleta" at bounding box center [924, 212] width 325 height 49
